Goal: Check status: Check status

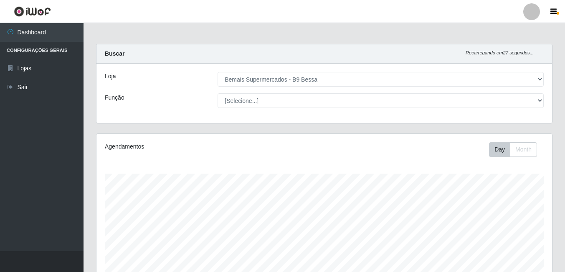
select select "410"
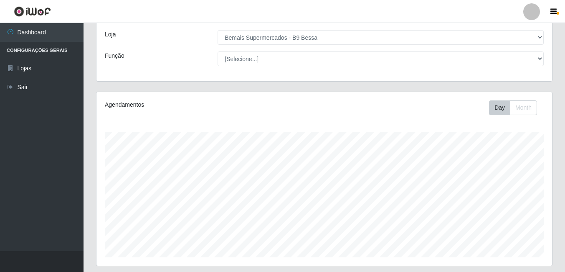
scroll to position [173, 456]
click at [529, 110] on button "Month" at bounding box center [523, 107] width 27 height 15
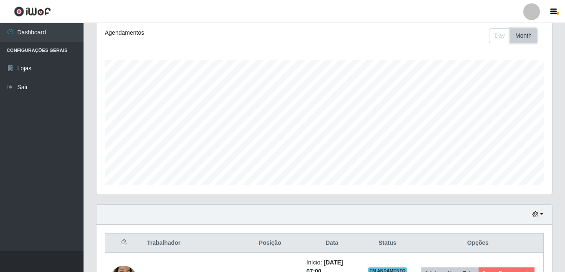
scroll to position [72, 0]
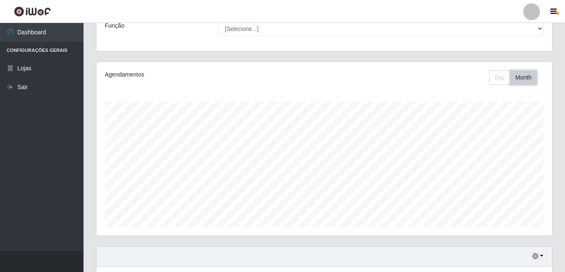
click at [532, 74] on button "Month" at bounding box center [523, 77] width 27 height 15
click at [497, 79] on button "Day" at bounding box center [499, 77] width 21 height 15
click at [528, 74] on button "Month" at bounding box center [523, 77] width 27 height 15
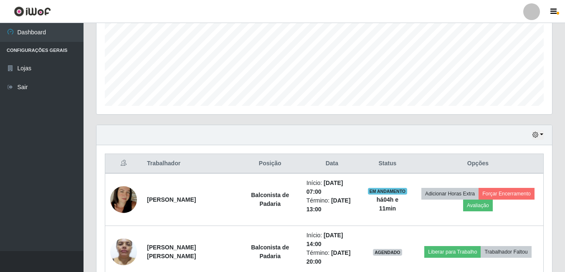
scroll to position [239, 0]
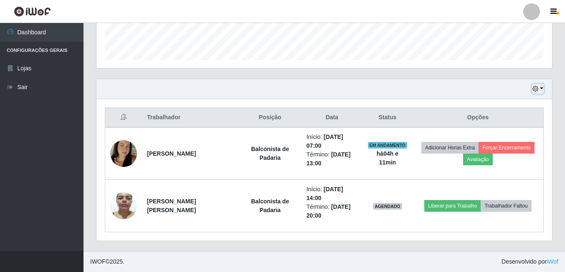
click at [540, 89] on button "button" at bounding box center [538, 89] width 12 height 10
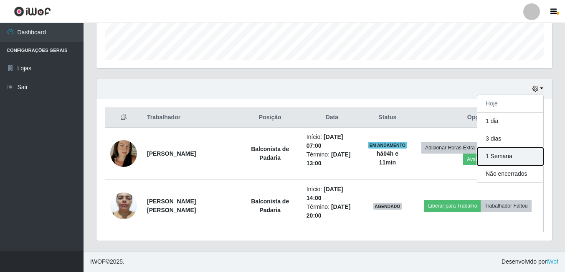
click at [500, 155] on button "1 Semana" at bounding box center [511, 157] width 66 height 18
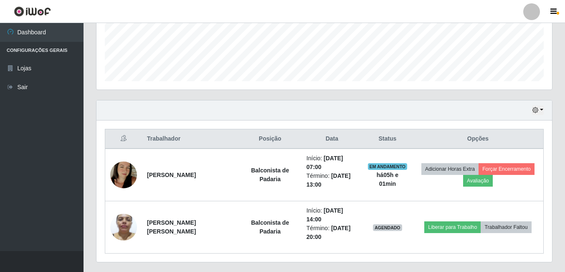
scroll to position [197, 0]
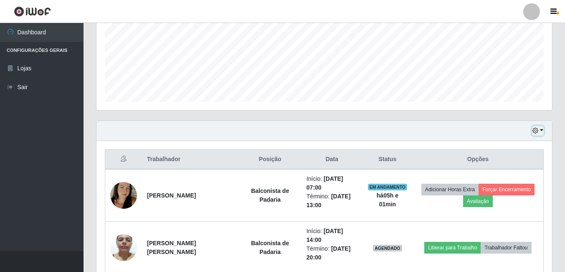
click at [540, 130] on button "button" at bounding box center [538, 131] width 12 height 10
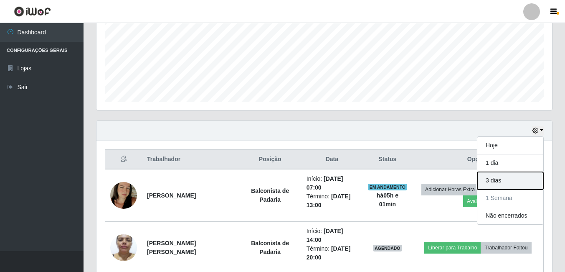
click at [527, 186] on button "3 dias" at bounding box center [511, 181] width 66 height 18
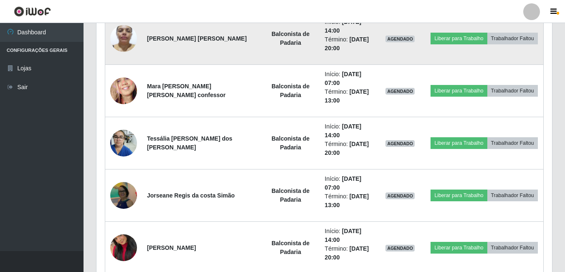
scroll to position [364, 0]
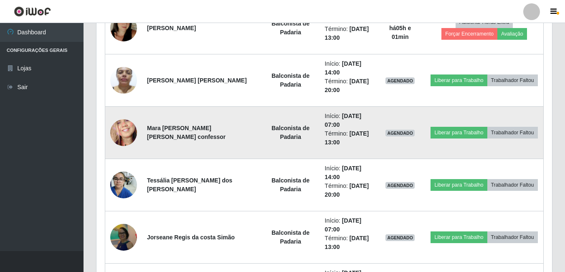
click at [116, 139] on img at bounding box center [123, 133] width 27 height 58
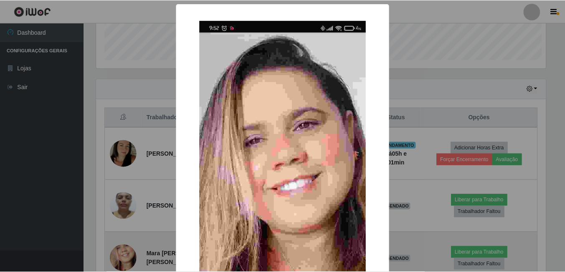
scroll to position [173, 452]
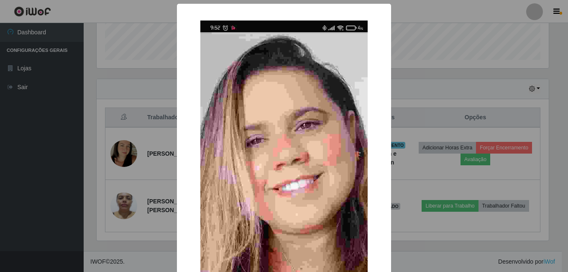
click at [116, 139] on div "× OK Cancel" at bounding box center [284, 136] width 568 height 272
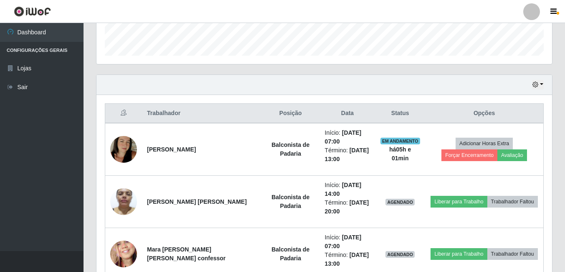
scroll to position [239, 0]
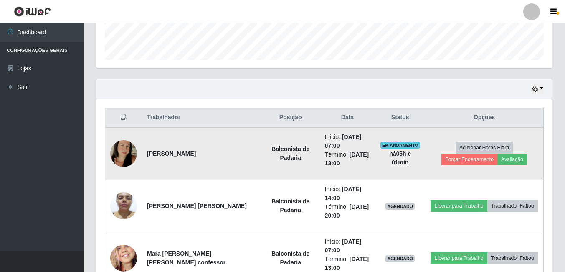
click at [127, 149] on img at bounding box center [123, 154] width 27 height 48
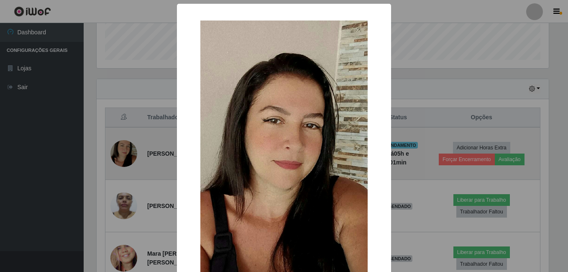
click at [127, 149] on div "× OK Cancel" at bounding box center [284, 136] width 568 height 272
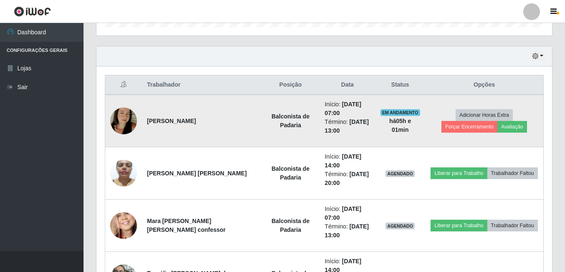
scroll to position [239, 0]
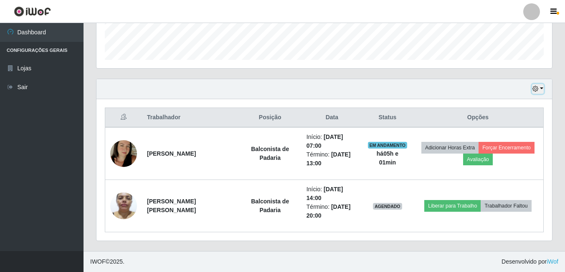
click at [541, 89] on button "button" at bounding box center [538, 89] width 12 height 10
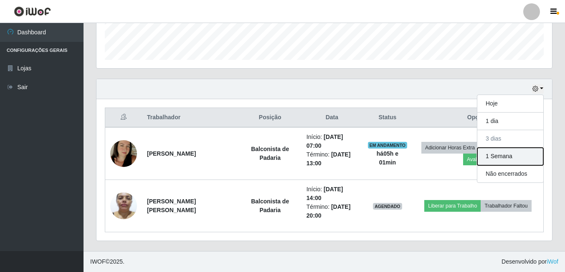
click at [518, 150] on button "1 Semana" at bounding box center [511, 157] width 66 height 18
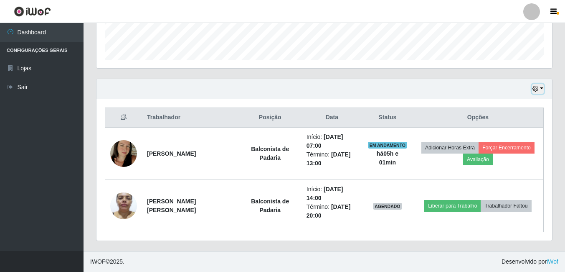
click at [543, 86] on button "button" at bounding box center [538, 89] width 12 height 10
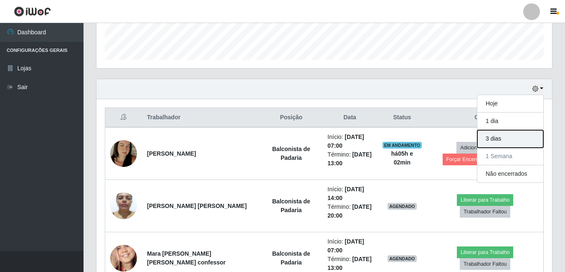
click at [510, 138] on button "3 dias" at bounding box center [511, 139] width 66 height 18
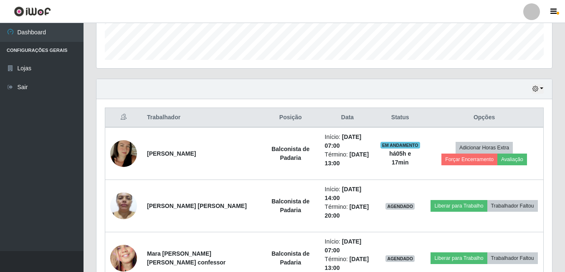
scroll to position [678, 0]
